Goal: Task Accomplishment & Management: Manage account settings

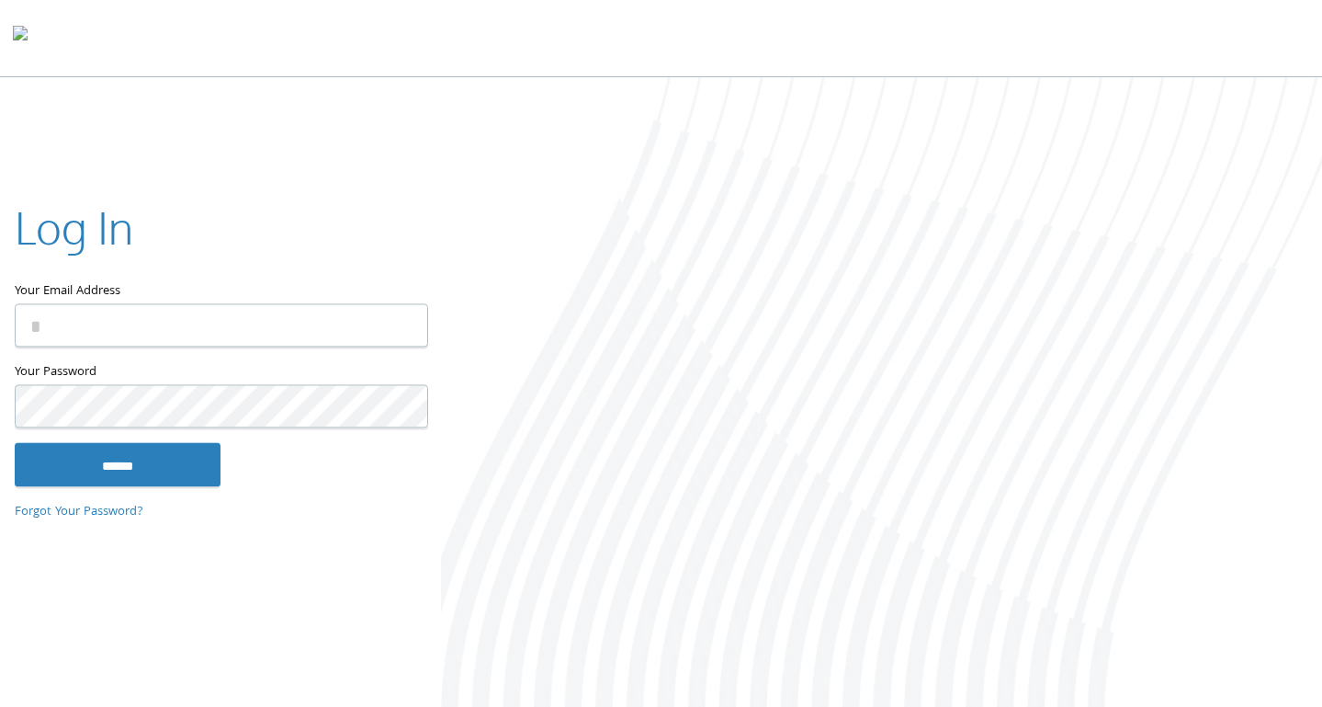
click at [87, 337] on input "Your Email Address" at bounding box center [222, 324] width 414 height 43
type input "**********"
click at [15, 442] on input "******" at bounding box center [118, 464] width 206 height 44
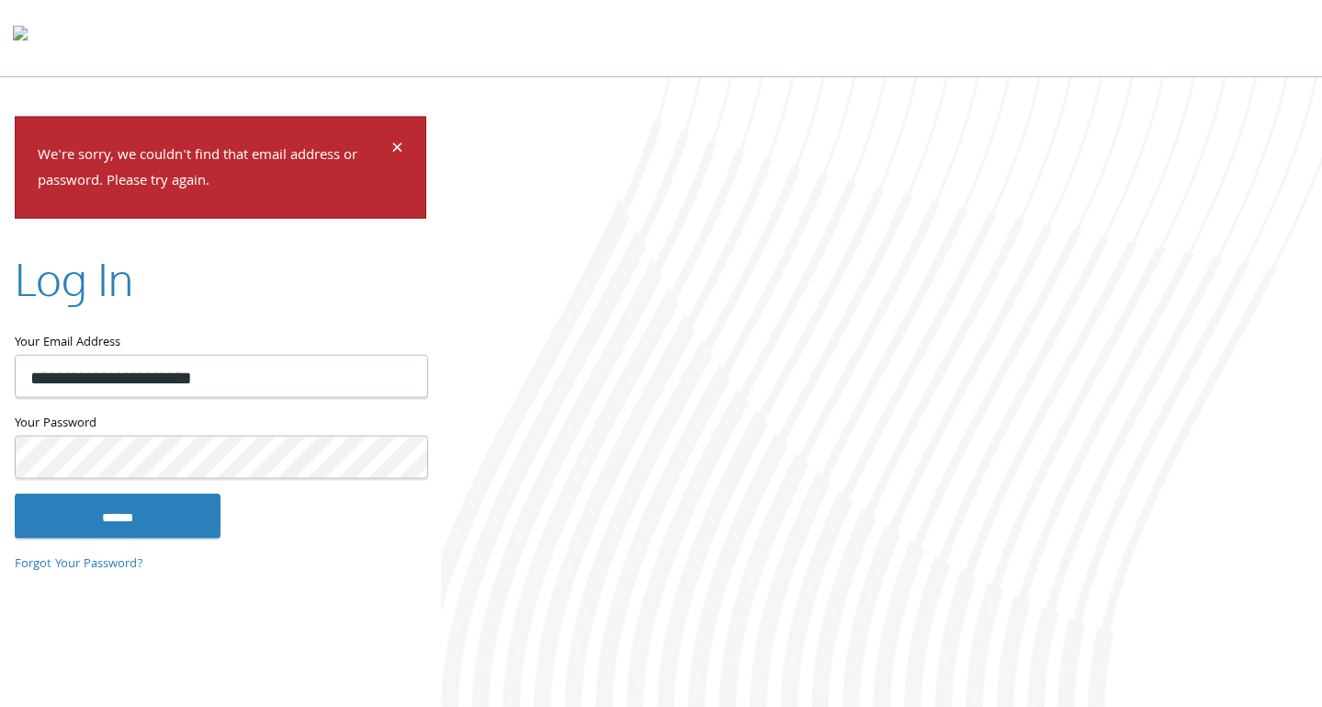
click at [15, 493] on input "******" at bounding box center [118, 515] width 206 height 44
